Goal: Task Accomplishment & Management: Manage account settings

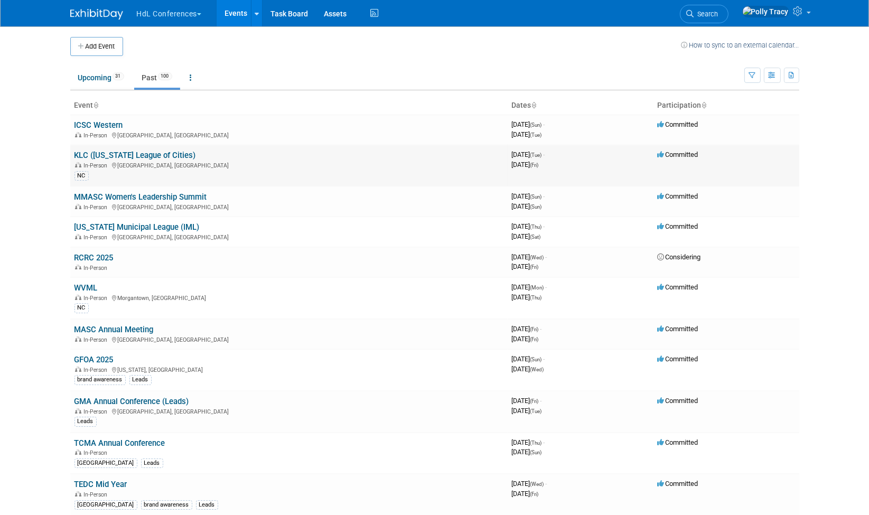
click at [146, 152] on link "KLC ([US_STATE] League of Cities)" at bounding box center [136, 156] width 122 height 10
click at [334, 11] on link "Assets" at bounding box center [335, 13] width 39 height 26
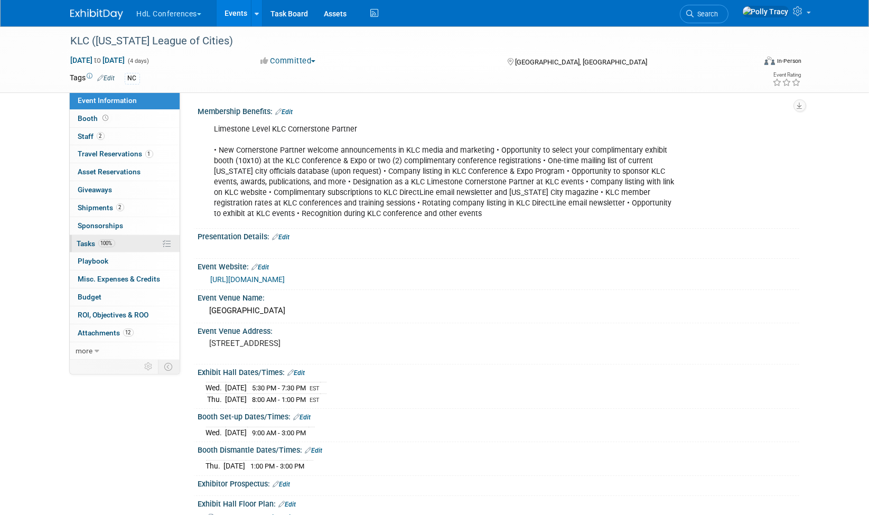
click at [87, 239] on span "Tasks 100%" at bounding box center [96, 243] width 38 height 8
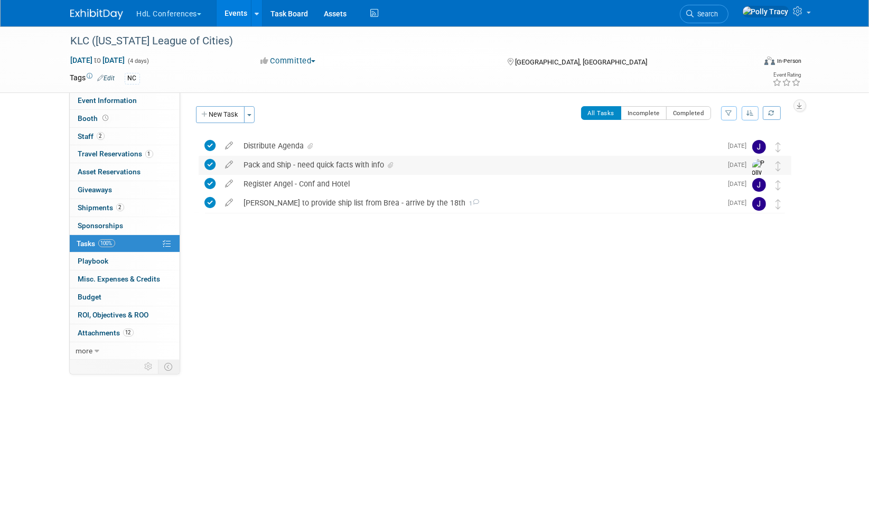
click at [271, 168] on div "Pack and Ship - need quick facts with info" at bounding box center [480, 165] width 483 height 18
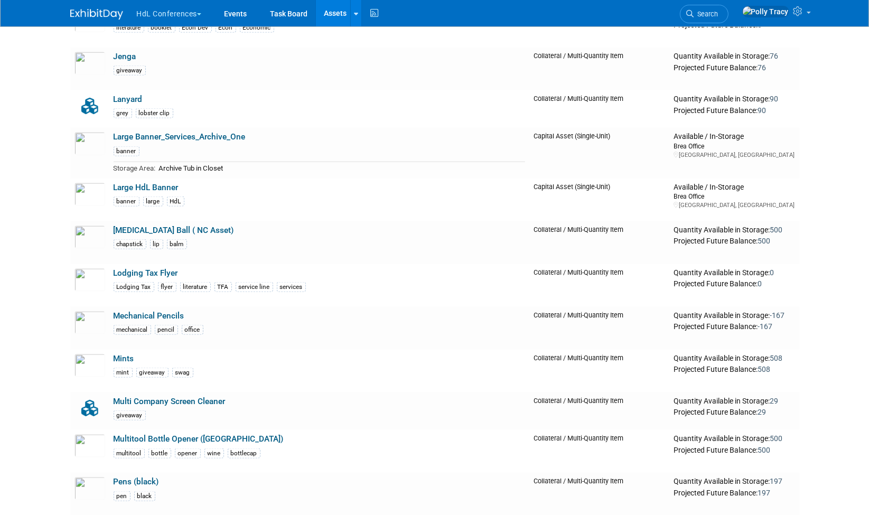
scroll to position [1819, 0]
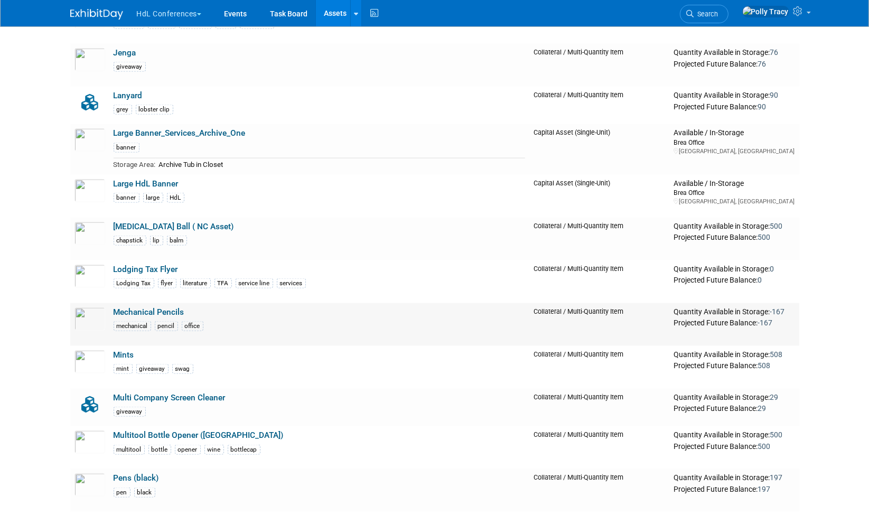
click at [153, 308] on link "Mechanical Pencils" at bounding box center [149, 313] width 71 height 10
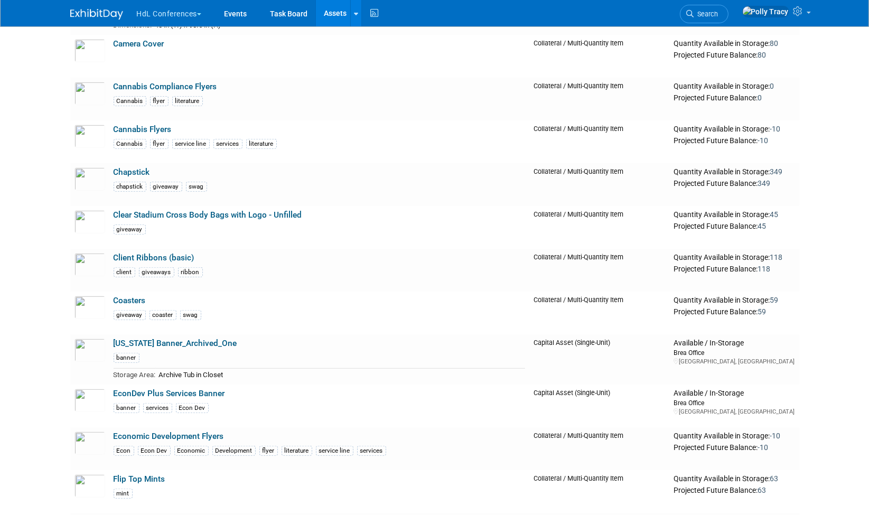
scroll to position [813, 0]
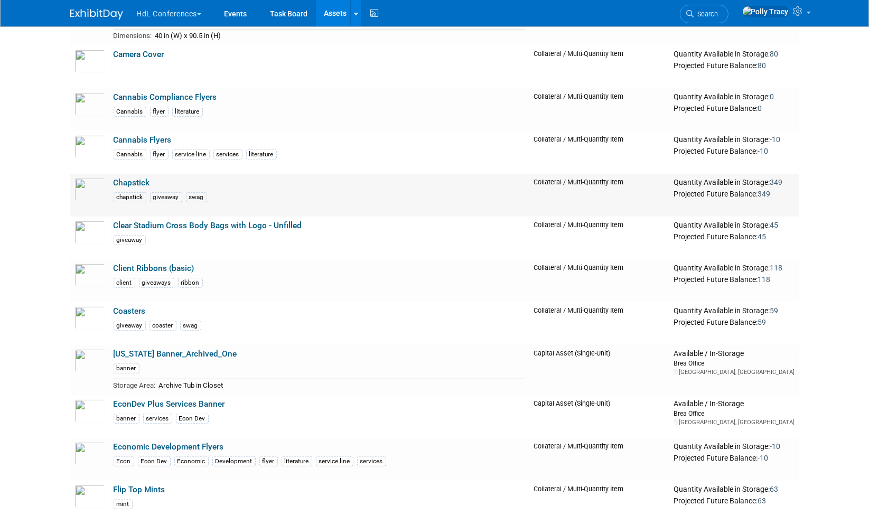
click at [131, 181] on link "Chapstick" at bounding box center [132, 183] width 36 height 10
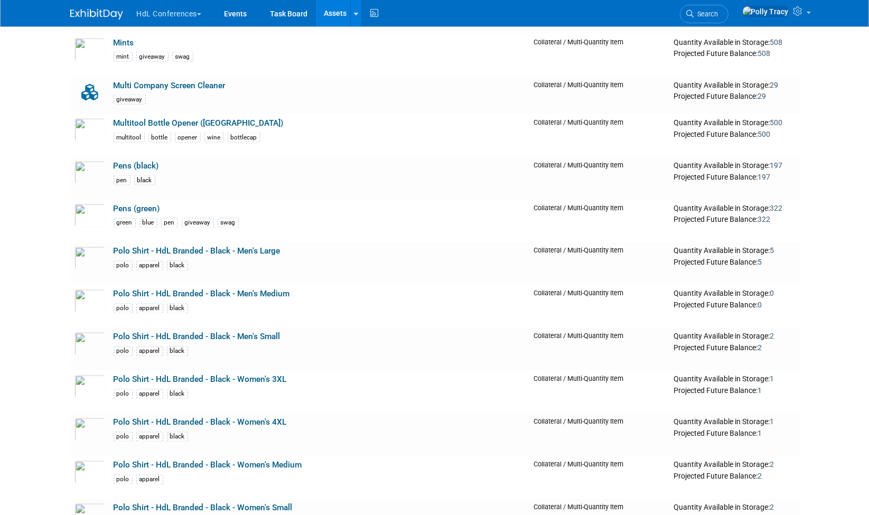
scroll to position [2132, 0]
click at [128, 203] on link "Pens (green)" at bounding box center [137, 208] width 46 height 10
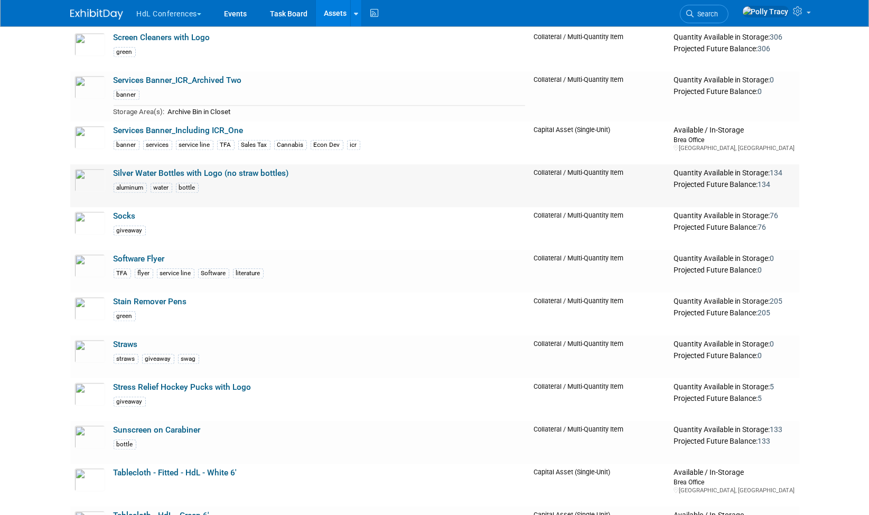
scroll to position [3022, 0]
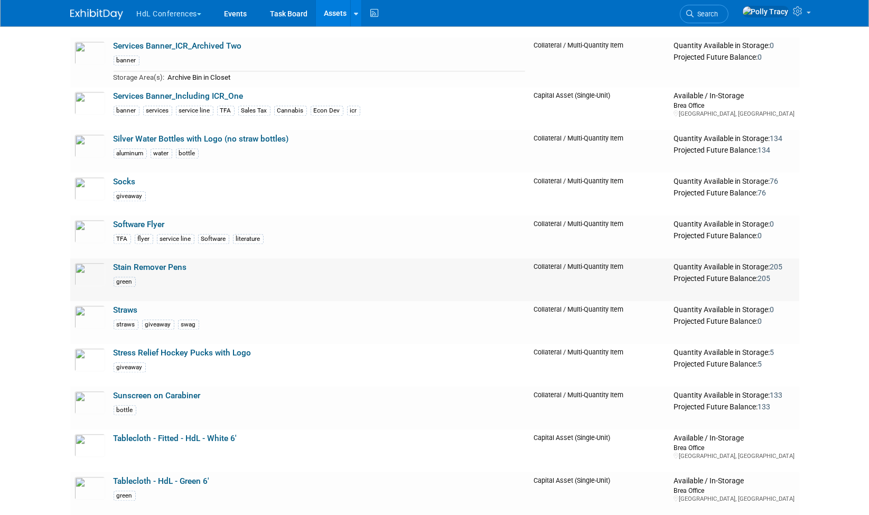
drag, startPoint x: 163, startPoint y: 259, endPoint x: 148, endPoint y: 255, distance: 16.0
click at [148, 263] on link "Stain Remover Pens" at bounding box center [150, 268] width 73 height 10
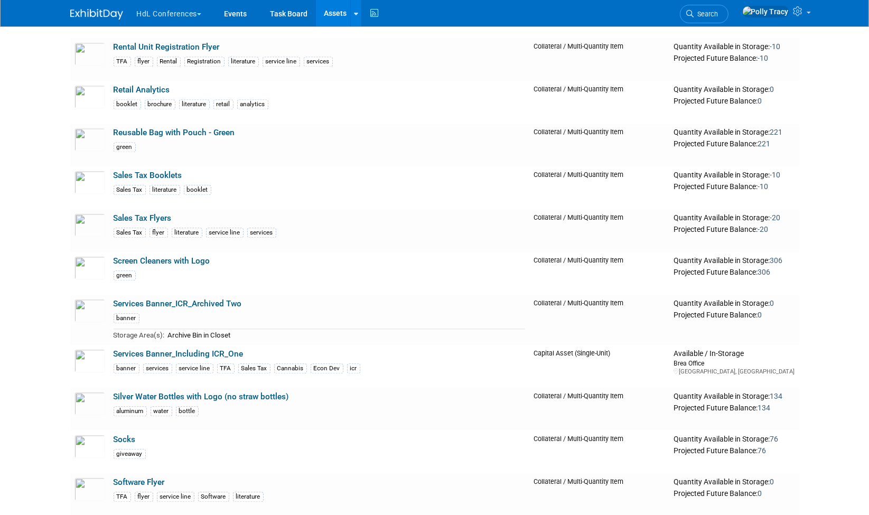
scroll to position [2761, 0]
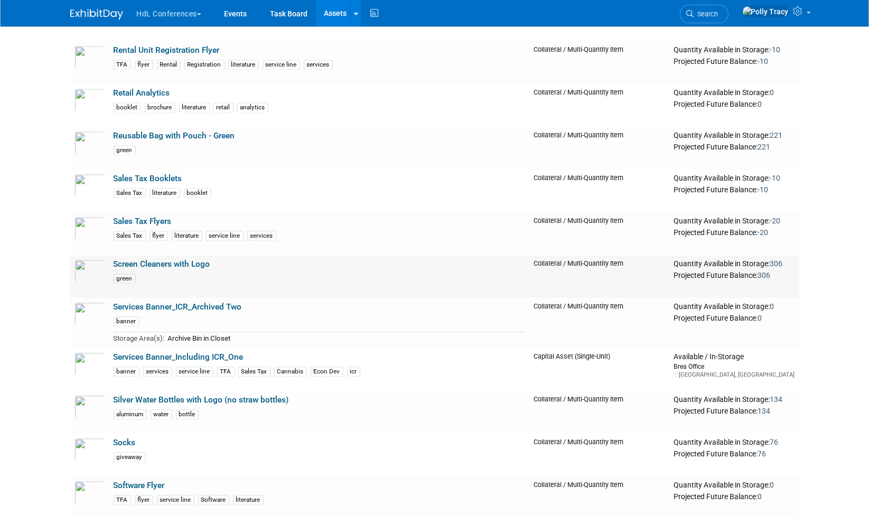
drag, startPoint x: 193, startPoint y: 252, endPoint x: 156, endPoint y: 254, distance: 37.0
click at [155, 259] on link "Screen Cleaners with Logo" at bounding box center [162, 264] width 97 height 10
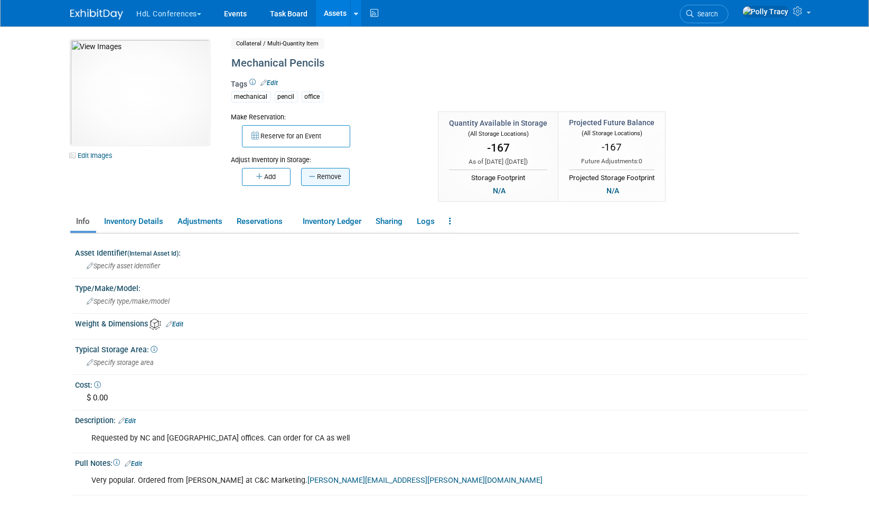
click at [339, 170] on button "Remove" at bounding box center [325, 177] width 49 height 18
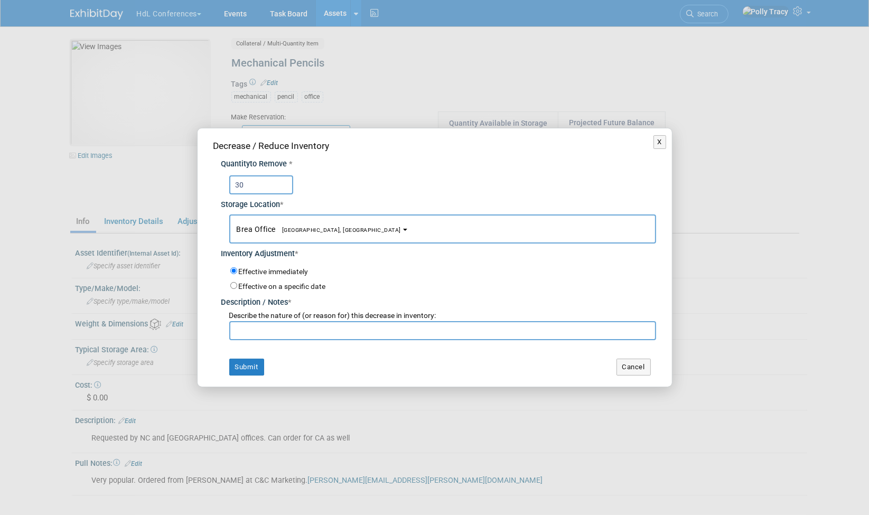
type input "30"
click at [289, 335] on input "text" at bounding box center [442, 330] width 427 height 19
type input "GABTO"
click at [251, 364] on button "Submit" at bounding box center [246, 367] width 35 height 17
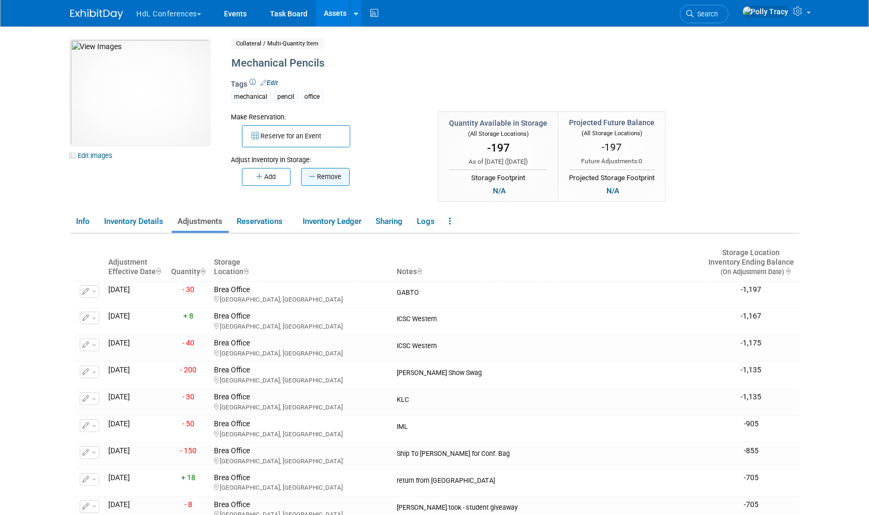
click at [329, 176] on button "Remove" at bounding box center [325, 177] width 49 height 18
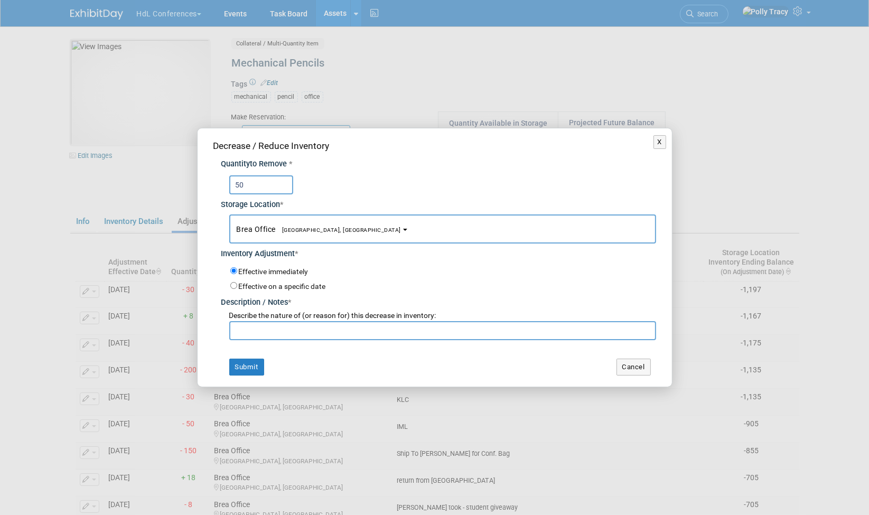
type input "50"
click at [289, 333] on input "text" at bounding box center [442, 330] width 427 height 19
type input "MMANC"
click at [249, 361] on button "Submit" at bounding box center [246, 367] width 35 height 17
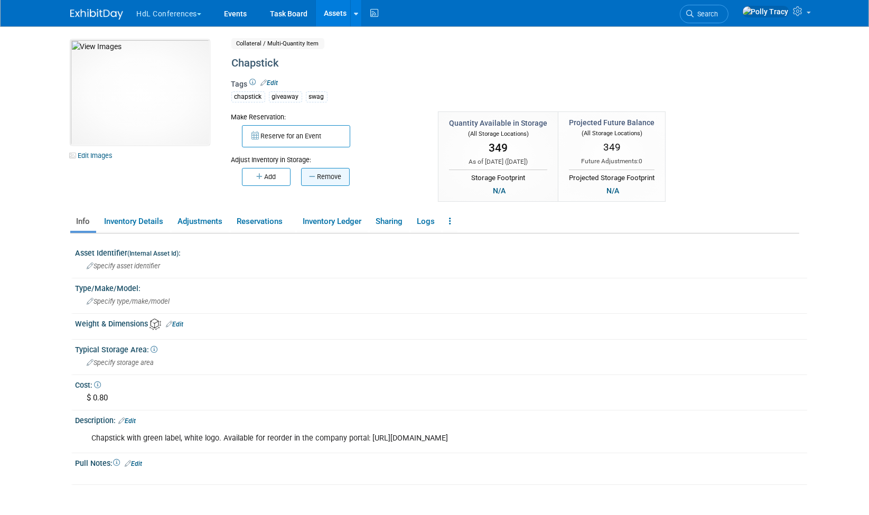
click at [342, 176] on button "Remove" at bounding box center [325, 177] width 49 height 18
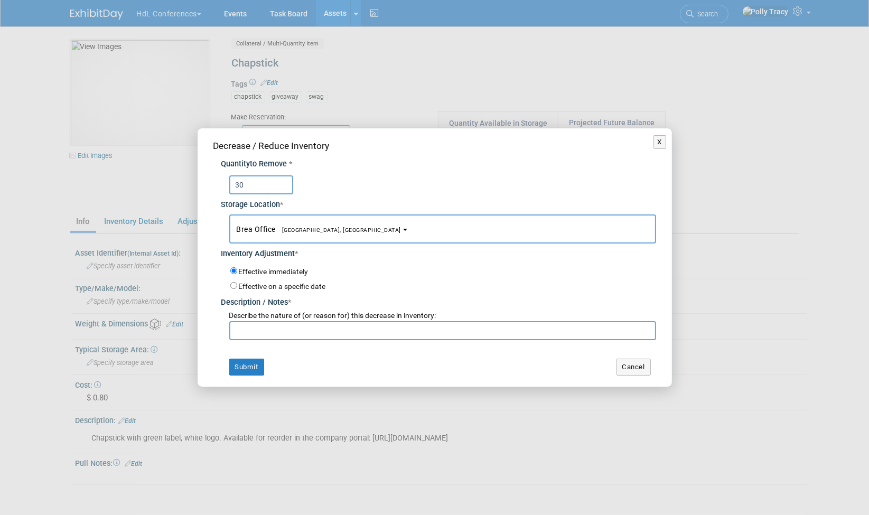
type input "30"
click at [309, 328] on input "text" at bounding box center [442, 330] width 427 height 19
type input "GABTO"
click at [258, 362] on button "Submit" at bounding box center [246, 367] width 35 height 17
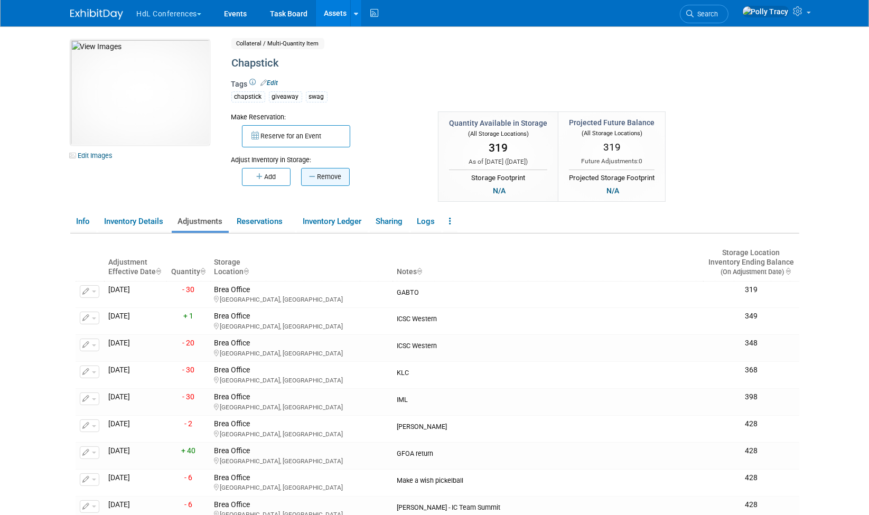
click at [340, 175] on button "Remove" at bounding box center [325, 177] width 49 height 18
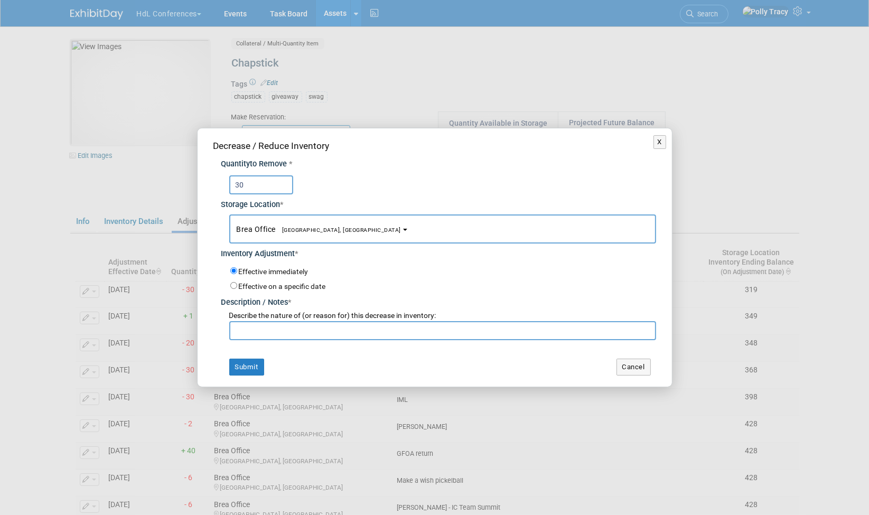
type input "30"
click at [297, 337] on input "text" at bounding box center [442, 330] width 427 height 19
type input "MMANC"
click at [237, 367] on button "Submit" at bounding box center [246, 367] width 35 height 17
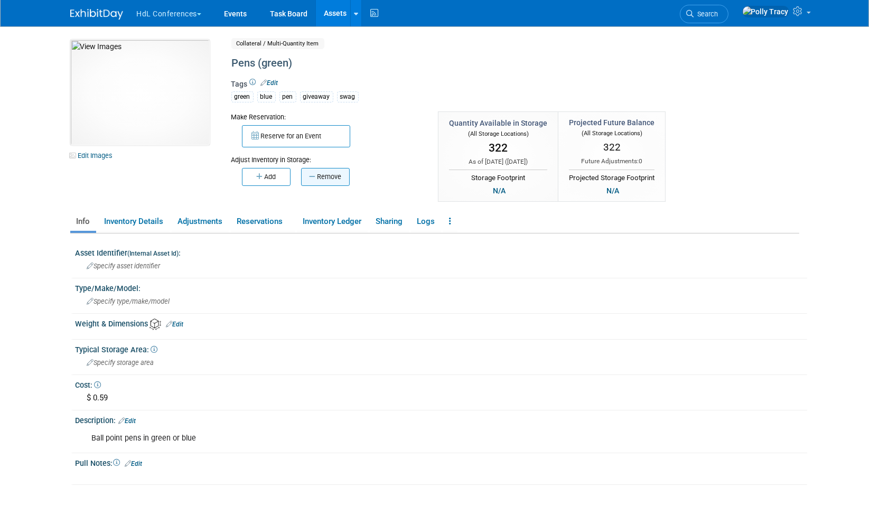
click at [330, 173] on button "Remove" at bounding box center [325, 177] width 49 height 18
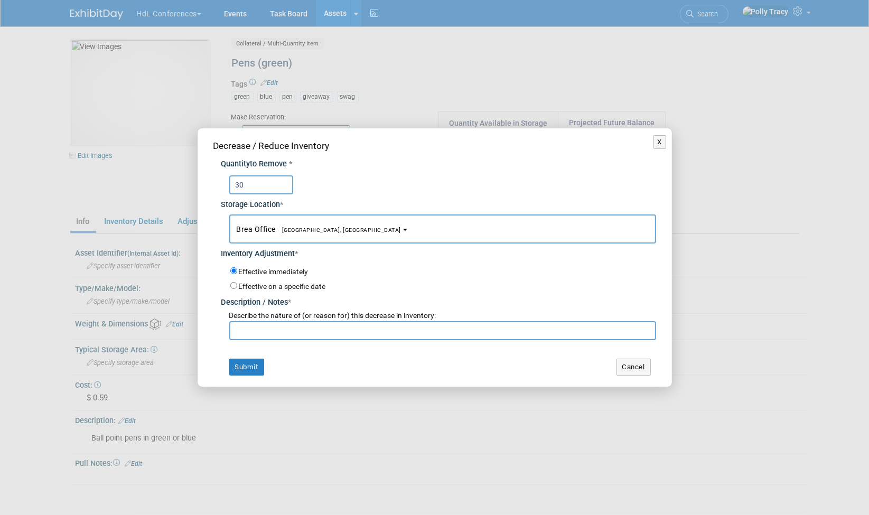
type input "30"
click at [284, 331] on input "text" at bounding box center [442, 330] width 427 height 19
type input "GABTO"
click at [257, 369] on button "Submit" at bounding box center [246, 367] width 35 height 17
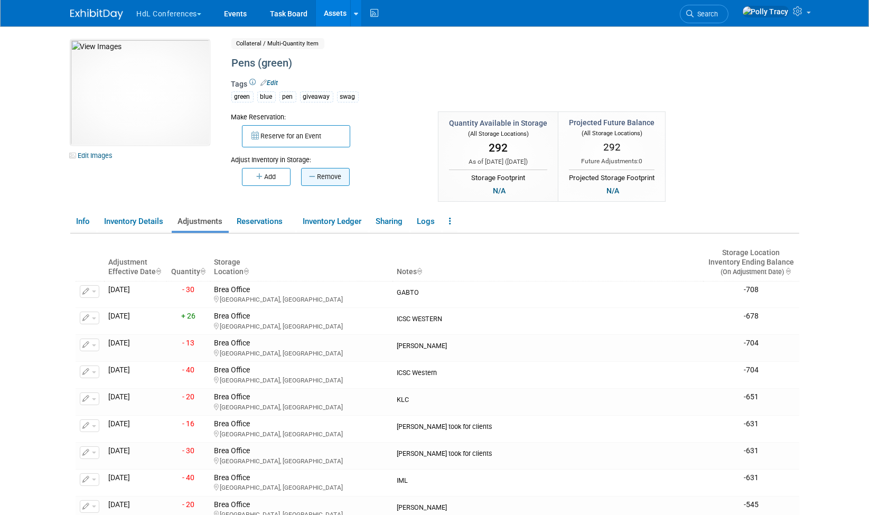
click at [332, 172] on button "Remove" at bounding box center [325, 177] width 49 height 18
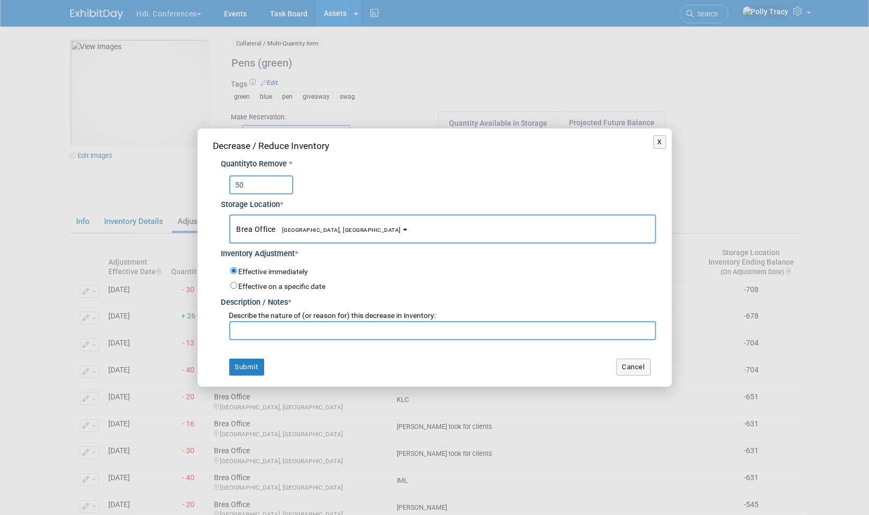
type input "50"
type input "MMANC"
click at [241, 364] on button "Submit" at bounding box center [246, 367] width 35 height 17
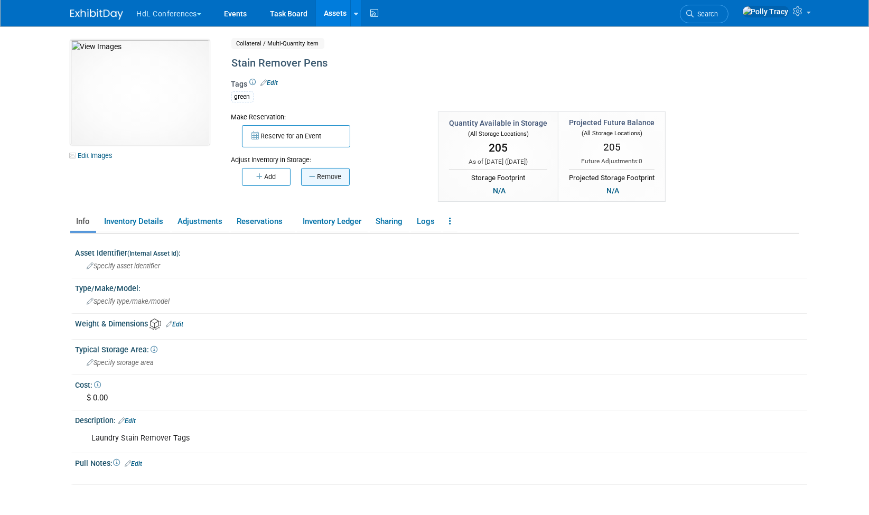
click at [337, 172] on button "Remove" at bounding box center [325, 177] width 49 height 18
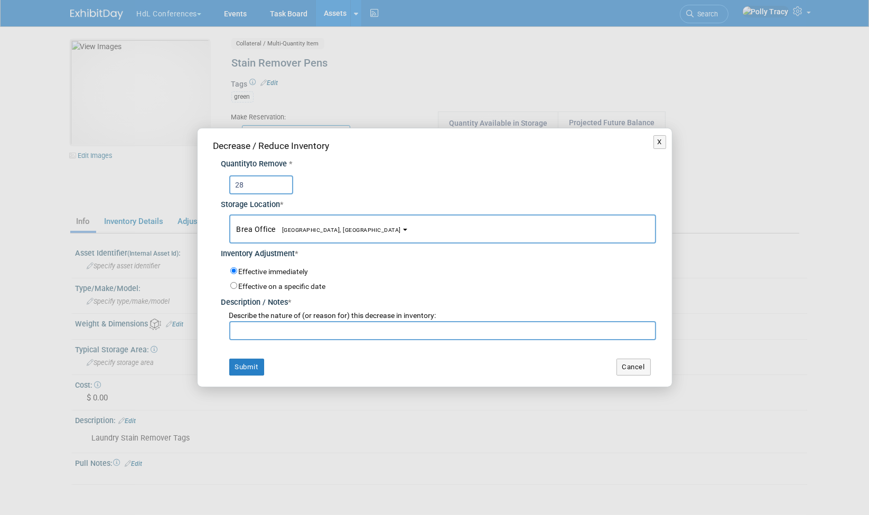
type input "28"
click at [281, 329] on input "text" at bounding box center [442, 330] width 427 height 19
type input "GABTO"
click at [236, 367] on button "Submit" at bounding box center [246, 367] width 35 height 17
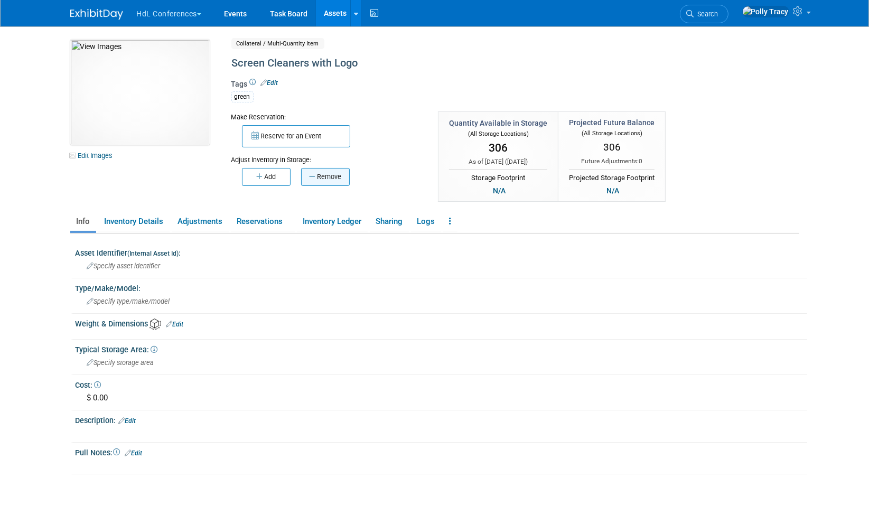
click at [322, 173] on button "Remove" at bounding box center [325, 177] width 49 height 18
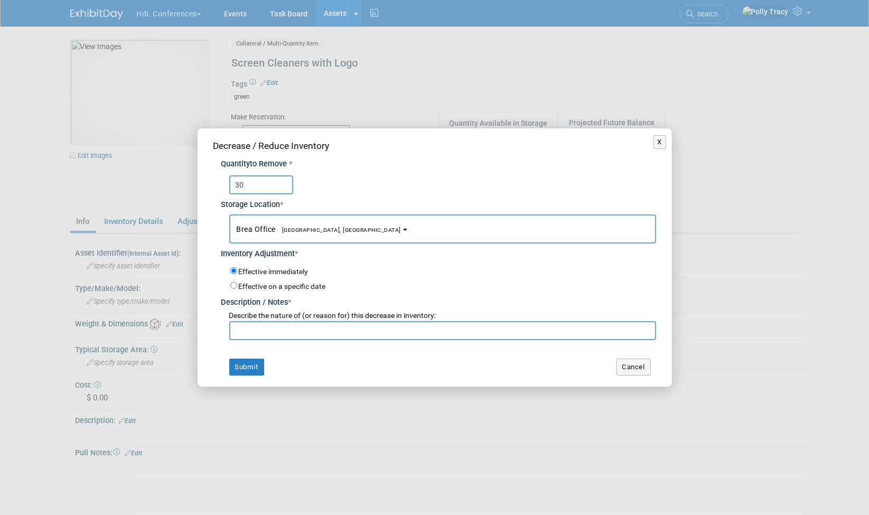
type input "30"
click at [322, 332] on input "text" at bounding box center [442, 330] width 427 height 19
type input "GABTO"
click at [239, 371] on button "Submit" at bounding box center [246, 367] width 35 height 17
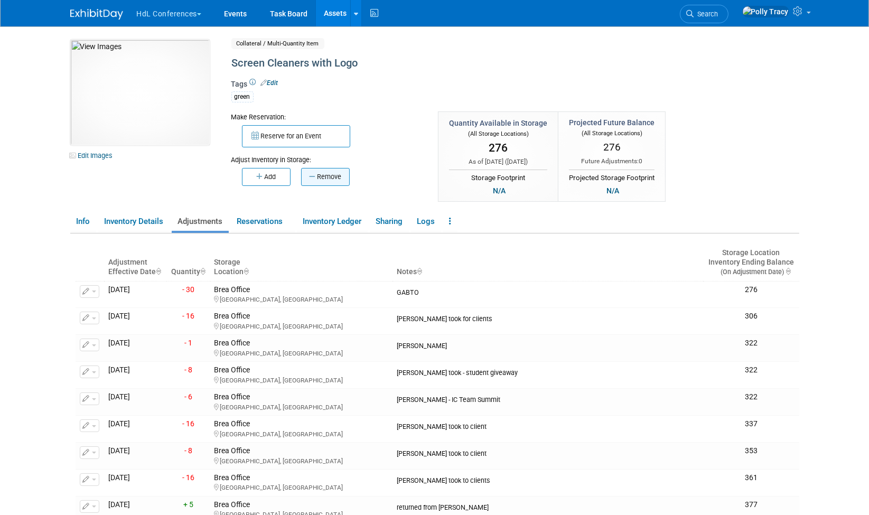
click at [348, 178] on button "Remove" at bounding box center [325, 177] width 49 height 18
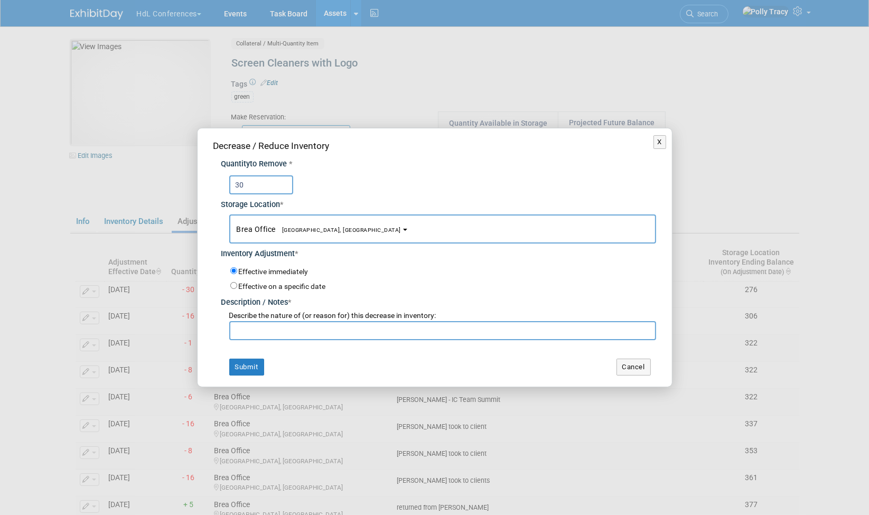
type input "30"
click at [263, 332] on input "text" at bounding box center [442, 330] width 427 height 19
type input "MMANC"
click at [250, 370] on button "Submit" at bounding box center [246, 367] width 35 height 17
